Goal: Task Accomplishment & Management: Use online tool/utility

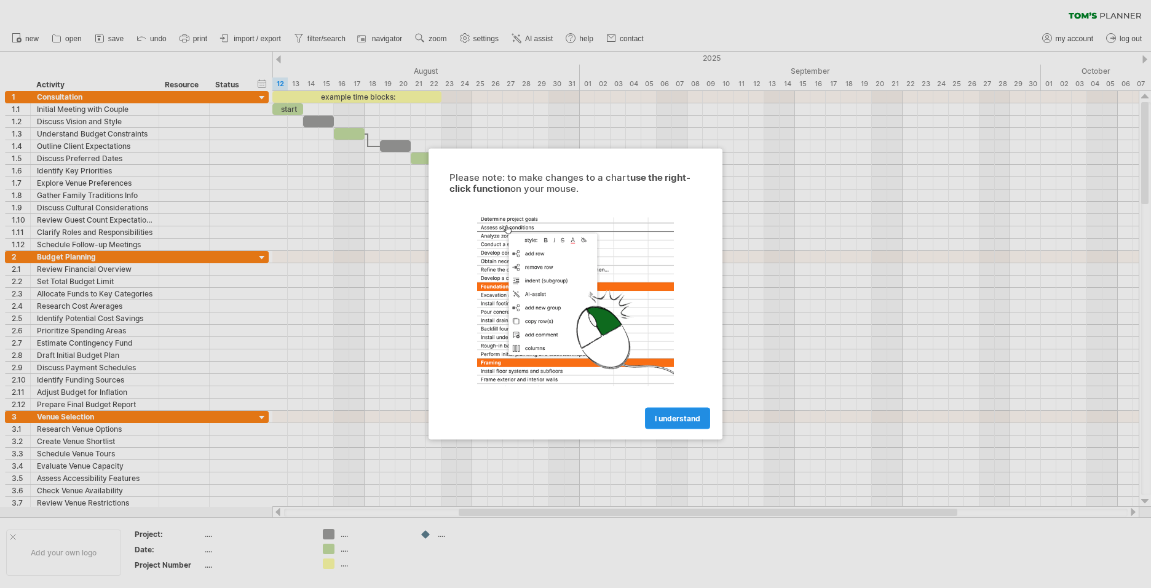
click at [682, 415] on span "I understand" at bounding box center [677, 418] width 45 height 9
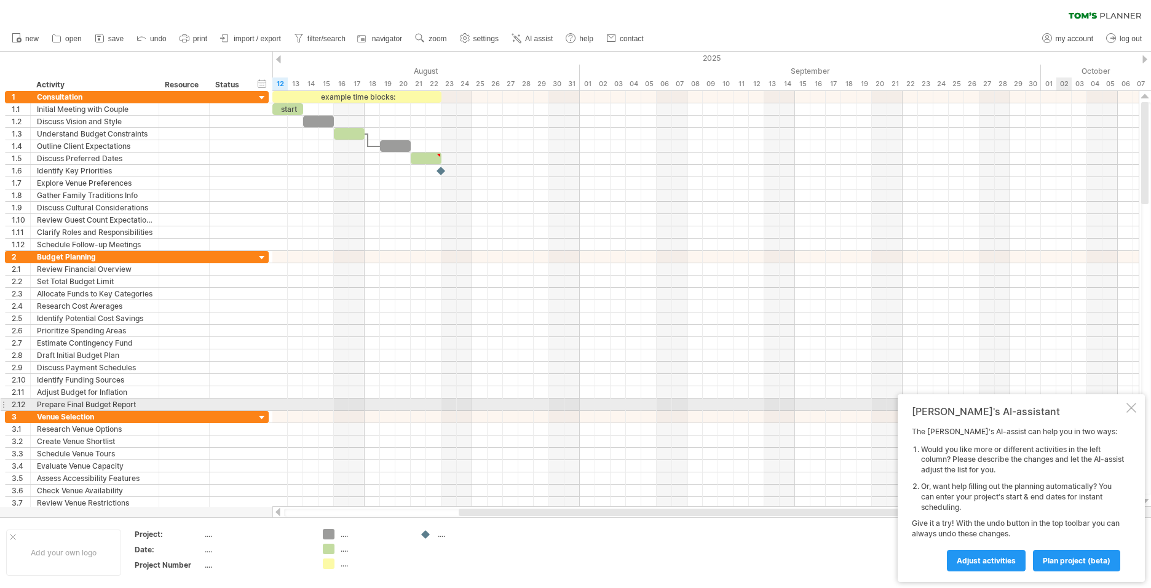
click at [1133, 404] on div at bounding box center [1131, 408] width 10 height 10
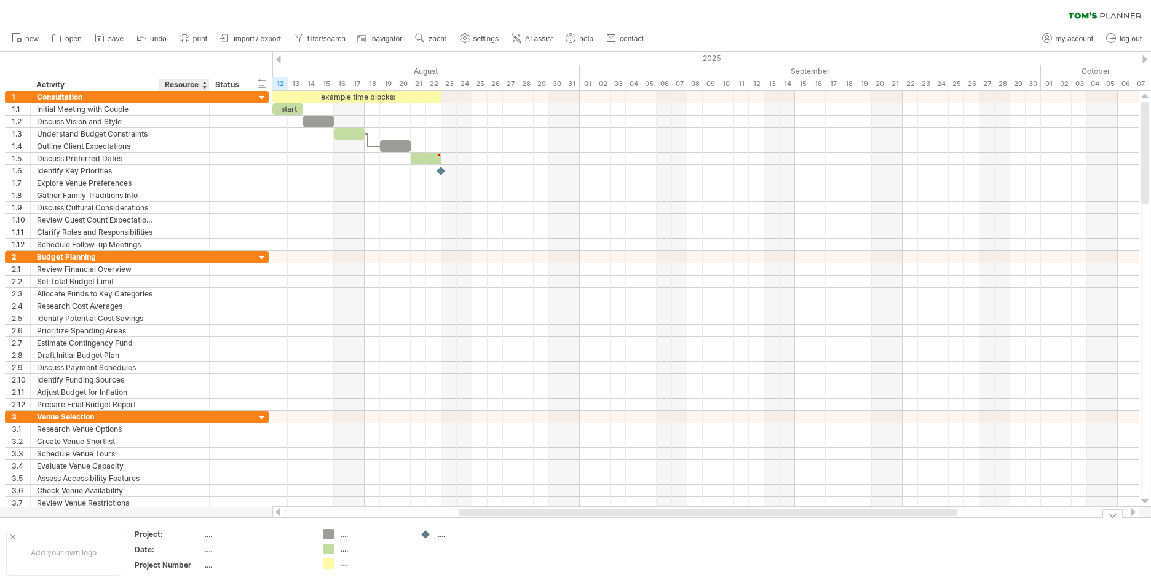
click at [210, 552] on div "...." at bounding box center [256, 549] width 103 height 10
click at [261, 38] on span "import / export" at bounding box center [257, 38] width 47 height 9
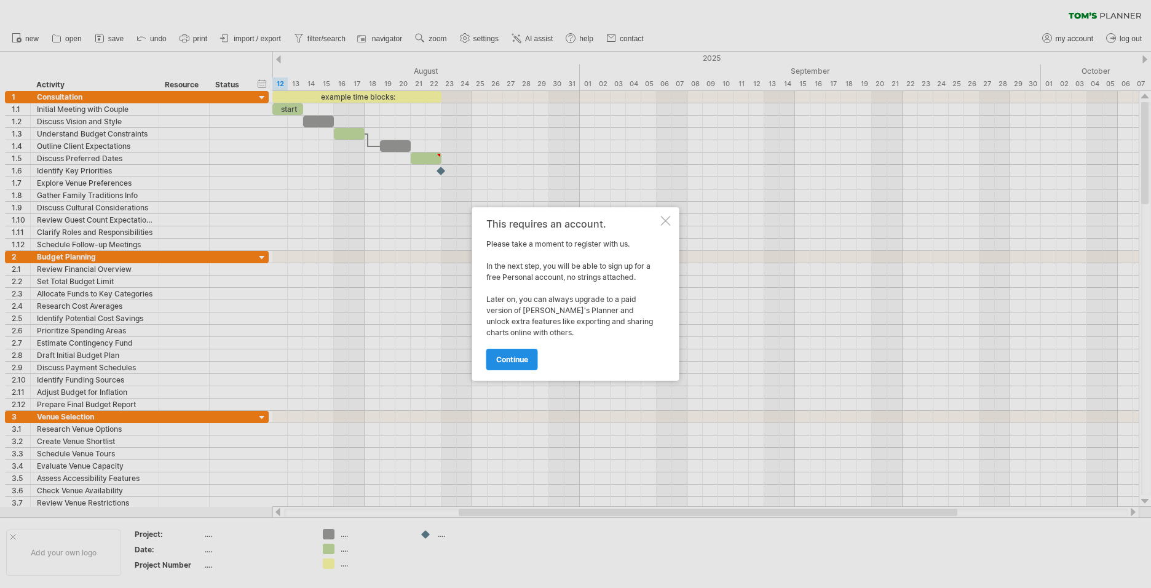
click at [532, 356] on link "continue" at bounding box center [512, 359] width 52 height 22
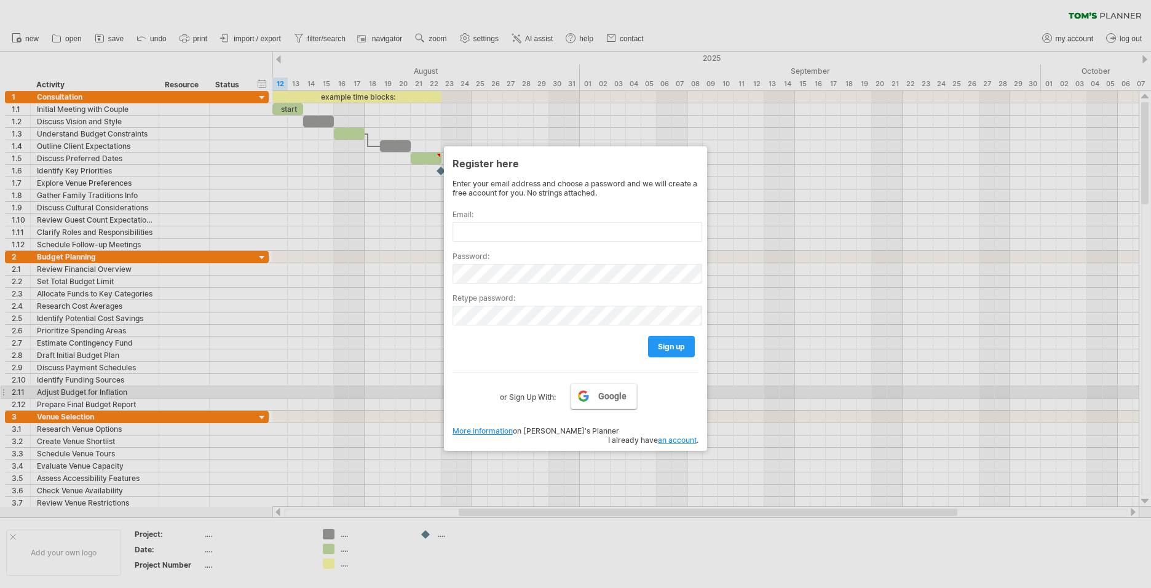
click at [594, 398] on link "Google" at bounding box center [603, 396] width 66 height 26
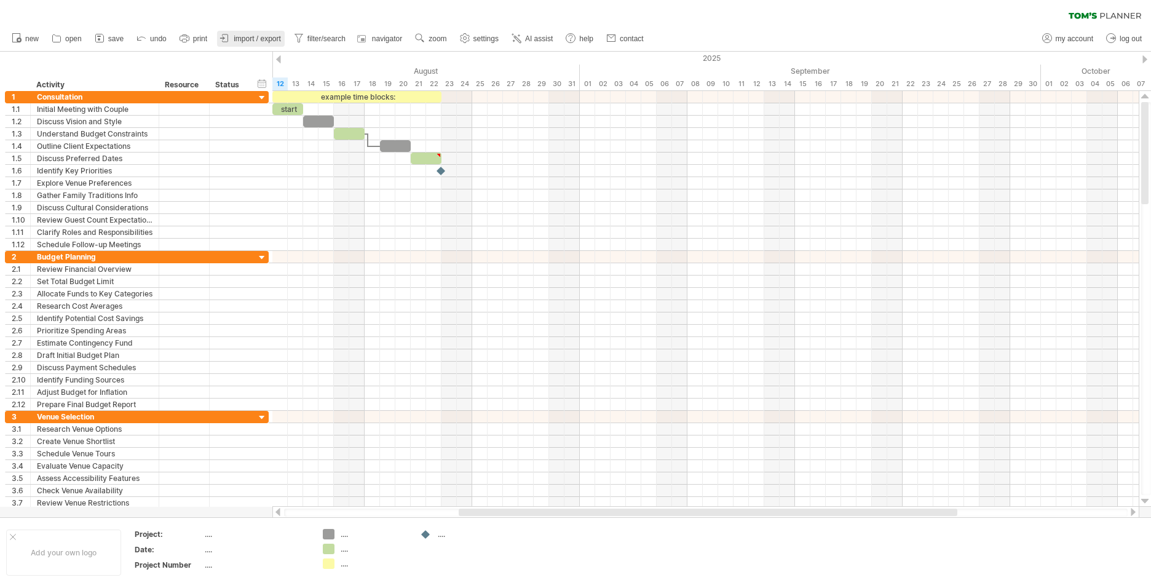
click at [241, 38] on span "import / export" at bounding box center [257, 38] width 47 height 9
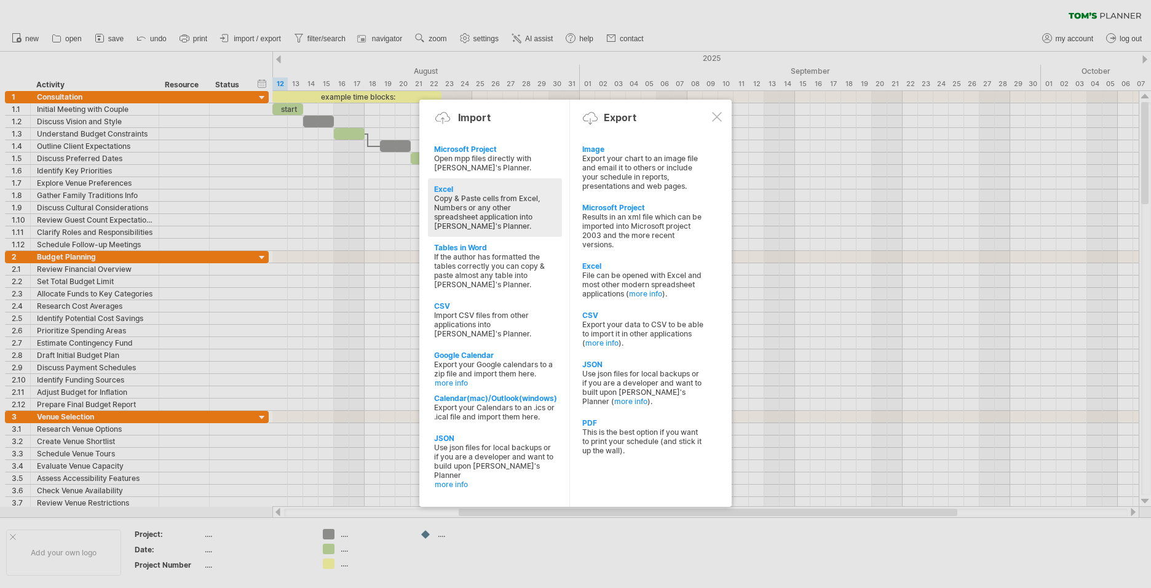
click at [446, 190] on div "Excel" at bounding box center [495, 188] width 122 height 9
type textarea "**********"
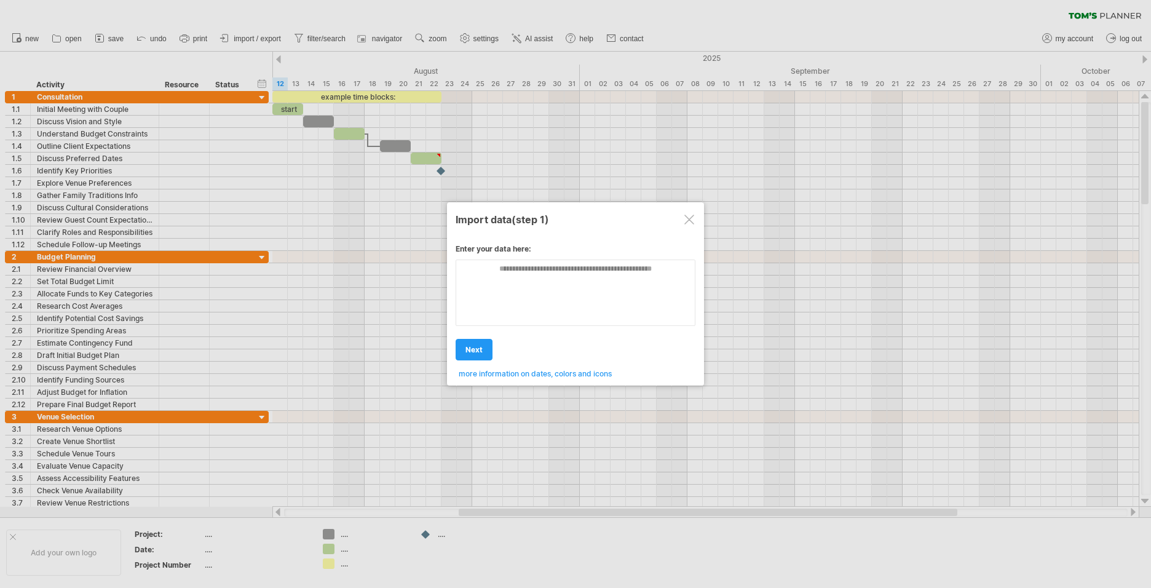
click at [690, 221] on div at bounding box center [689, 219] width 10 height 10
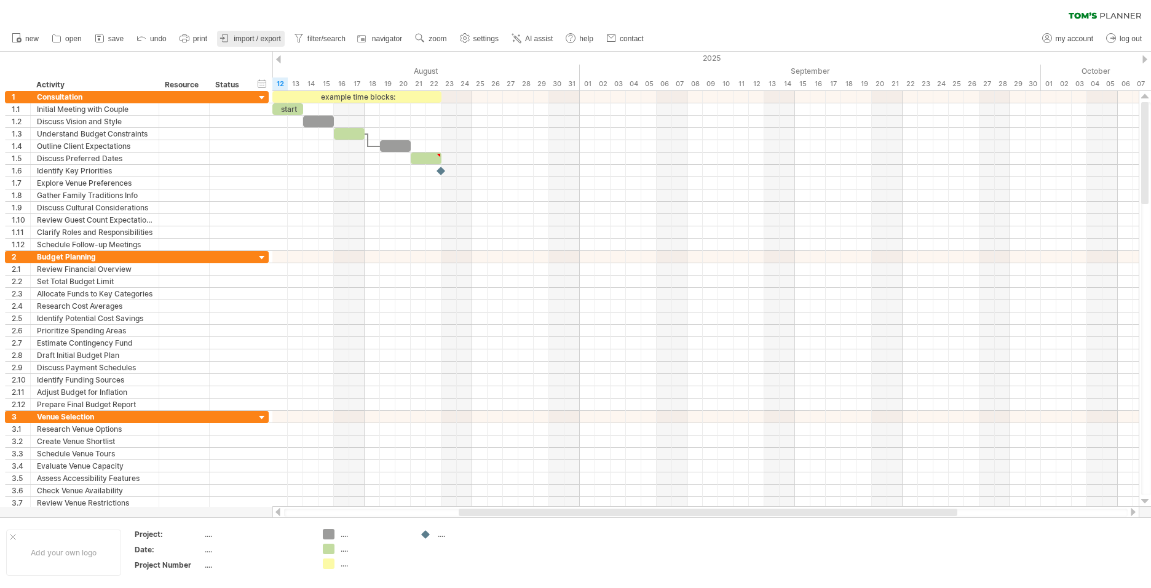
click at [248, 42] on span "import / export" at bounding box center [257, 38] width 47 height 9
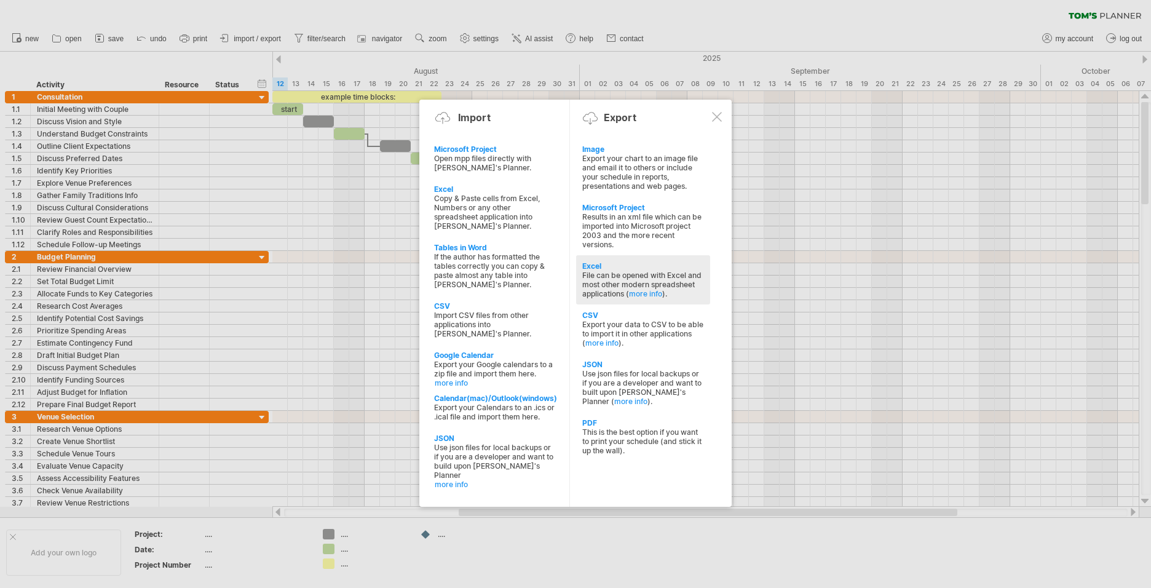
click at [594, 266] on div "Excel" at bounding box center [643, 265] width 122 height 9
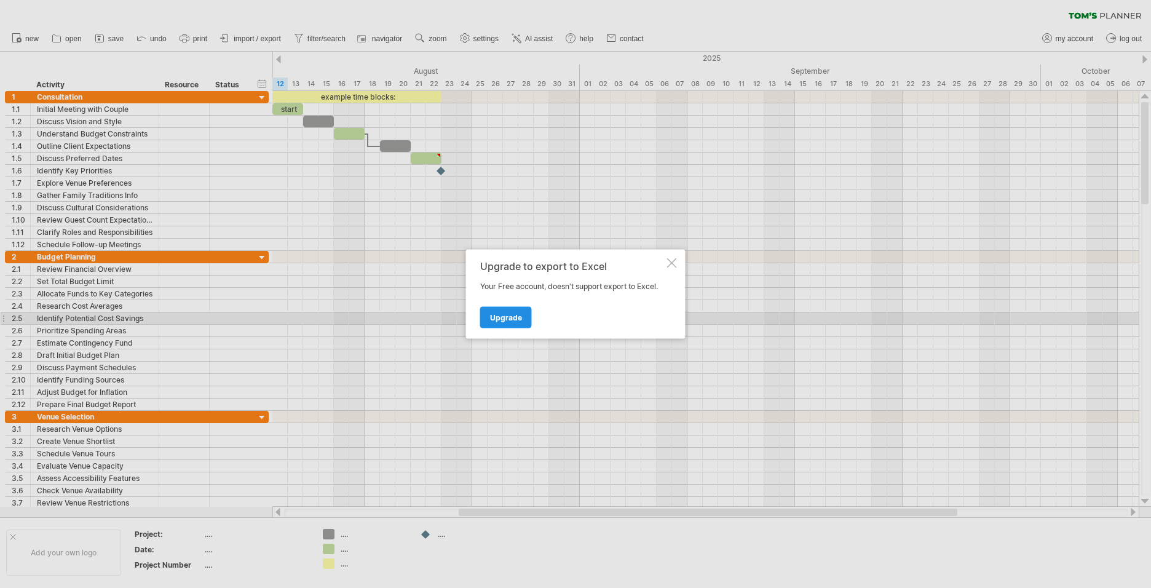
click at [508, 317] on span "Upgrade" at bounding box center [506, 317] width 32 height 9
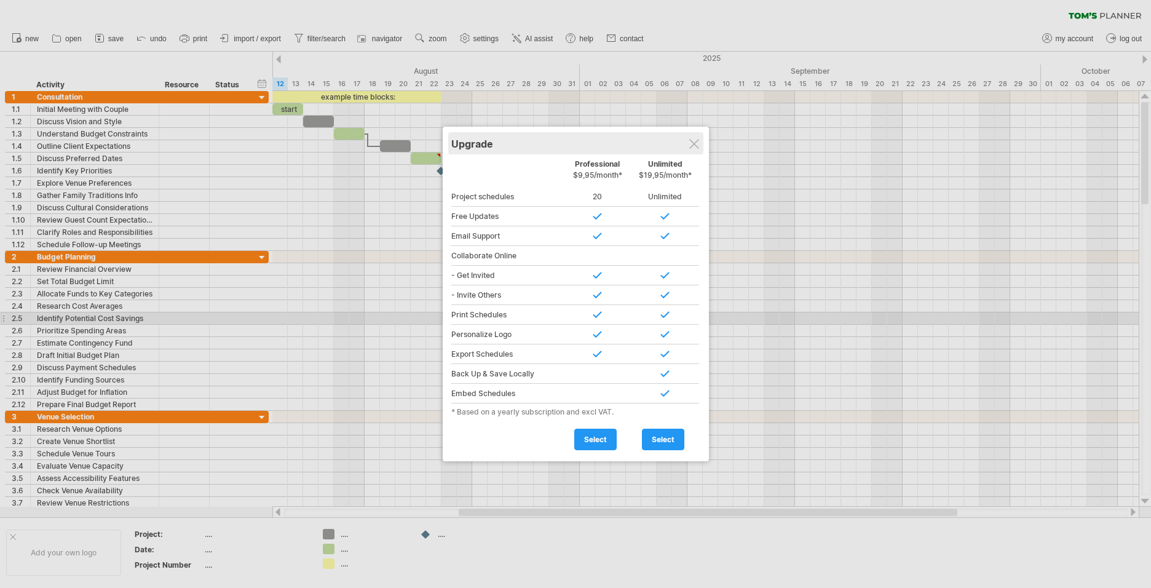
click at [685, 143] on div "Upgrade" at bounding box center [575, 143] width 249 height 22
click at [691, 145] on div at bounding box center [694, 144] width 10 height 10
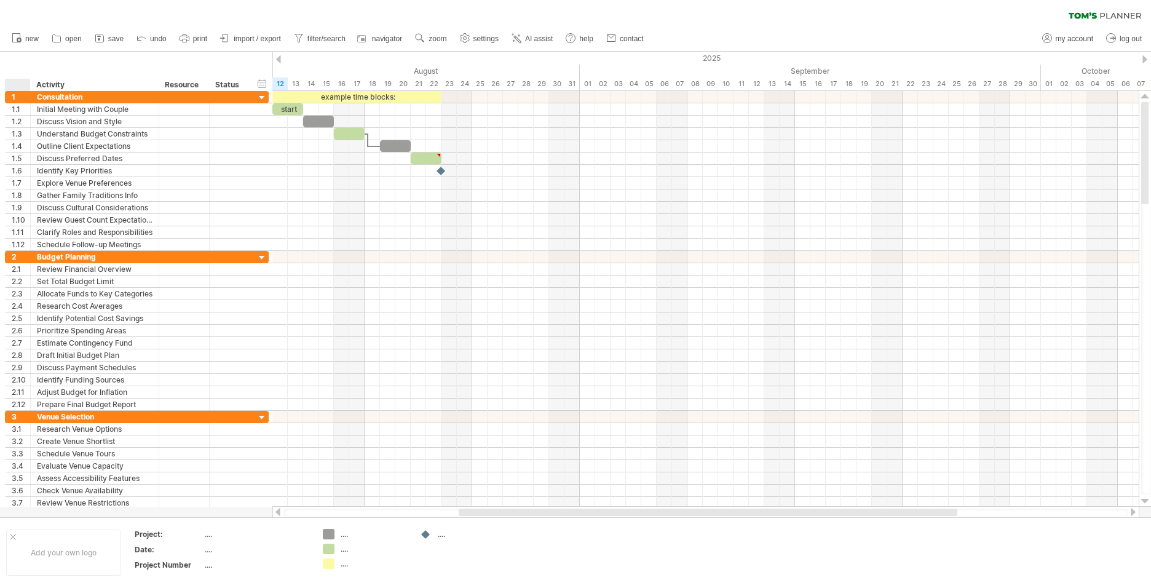
click at [9, 82] on div at bounding box center [17, 85] width 25 height 12
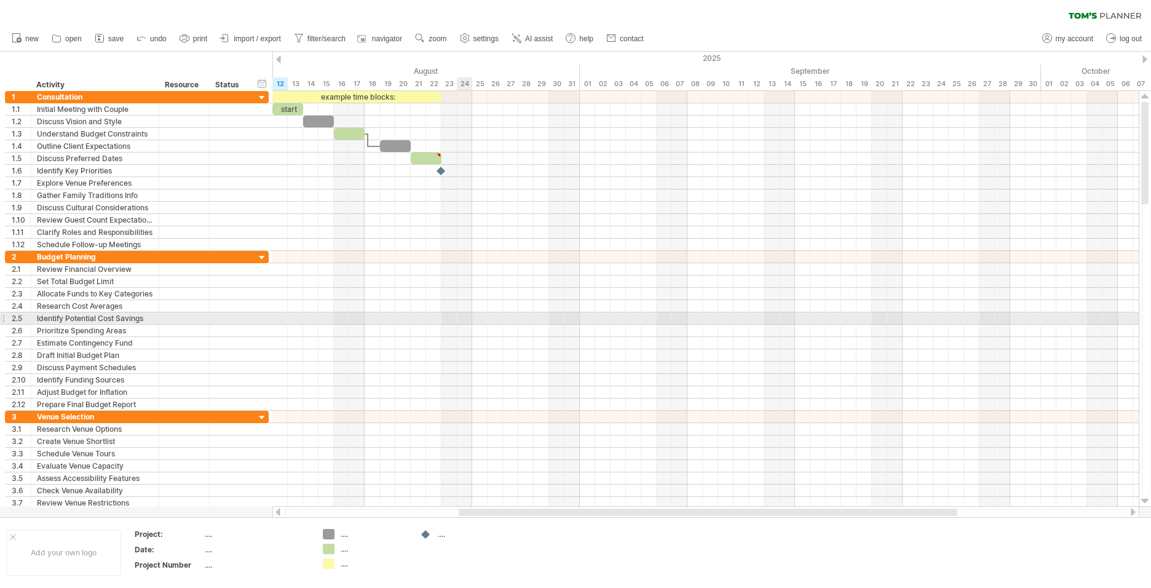
drag, startPoint x: 13, startPoint y: 84, endPoint x: 431, endPoint y: 302, distance: 471.2
click at [457, 317] on div "Trying to reach [DOMAIN_NAME] Connected again... 0% clear filter new 1" at bounding box center [575, 294] width 1151 height 588
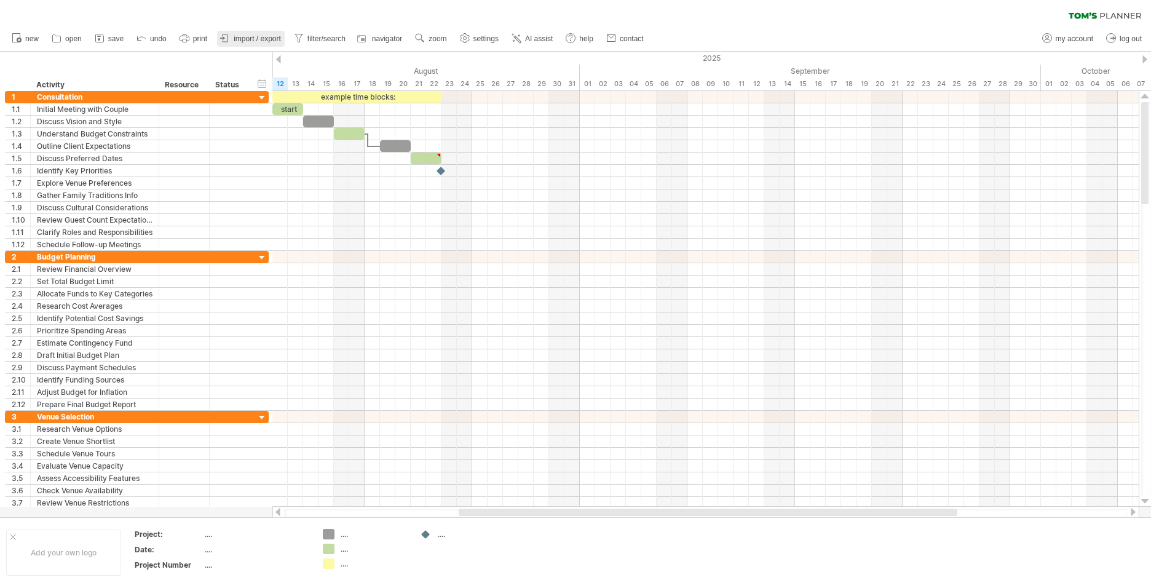
click at [253, 36] on span "import / export" at bounding box center [257, 38] width 47 height 9
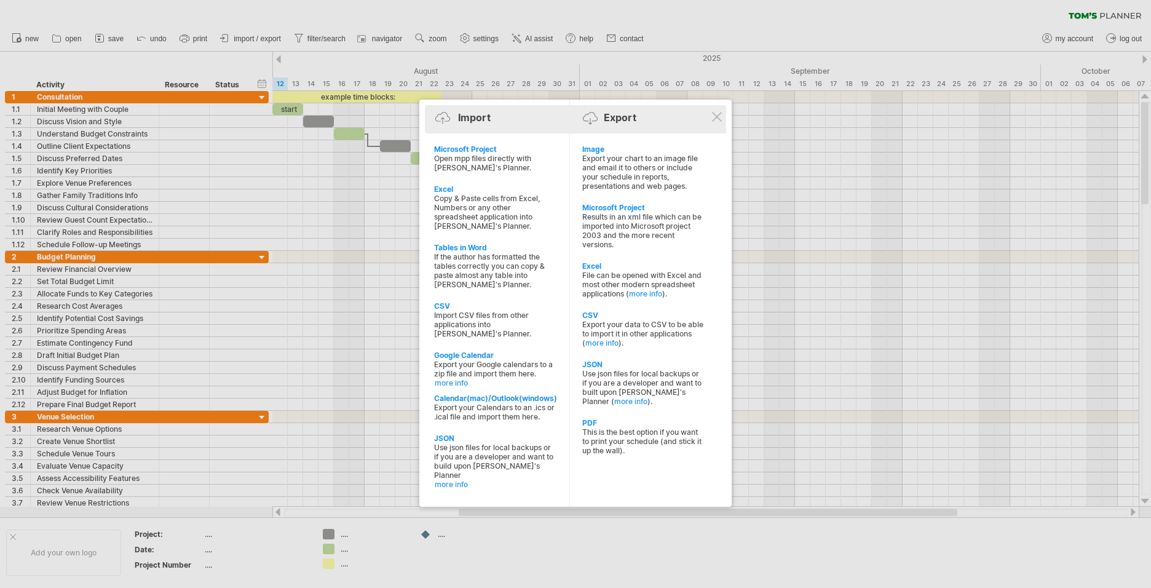
click at [723, 120] on div "Import Export" at bounding box center [575, 119] width 295 height 28
click at [716, 119] on div at bounding box center [717, 117] width 10 height 10
